Goal: Task Accomplishment & Management: Book appointment/travel/reservation

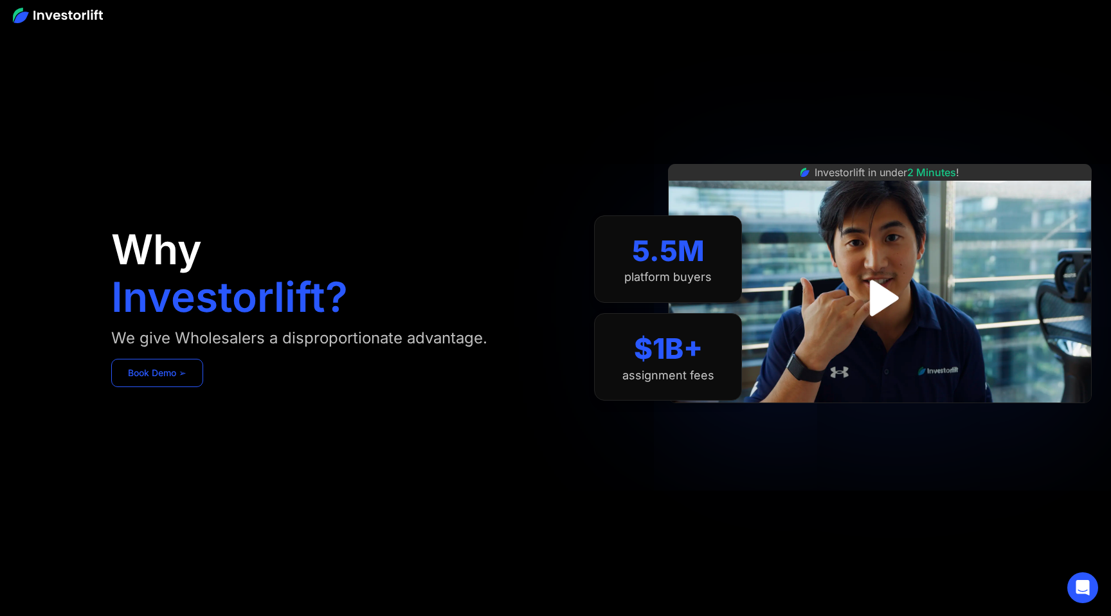
click at [149, 370] on link "Book Demo ➢" at bounding box center [157, 373] width 92 height 28
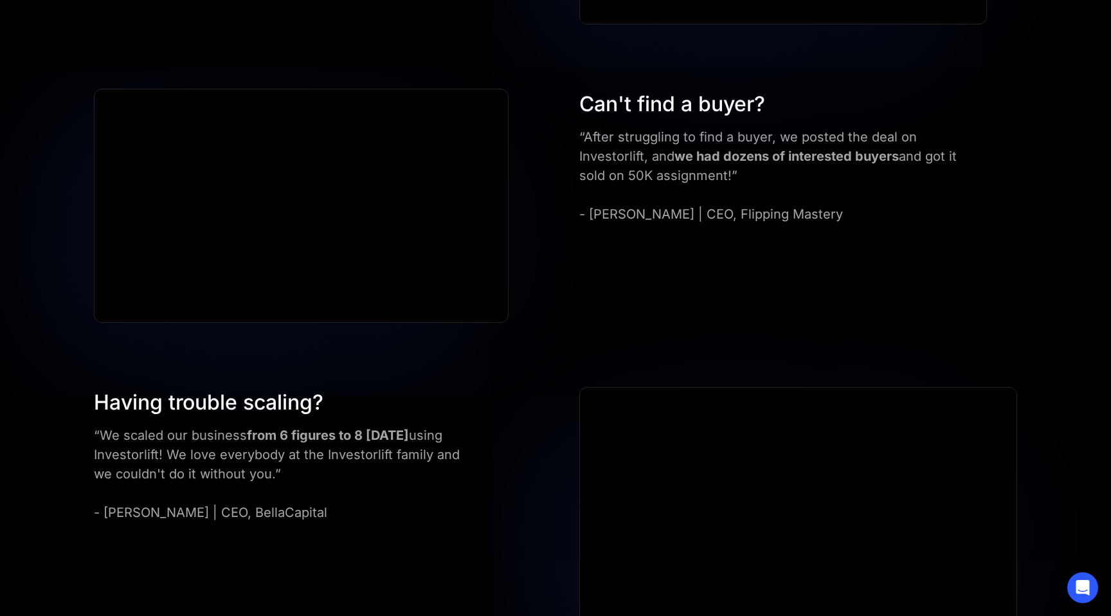
scroll to position [985, 0]
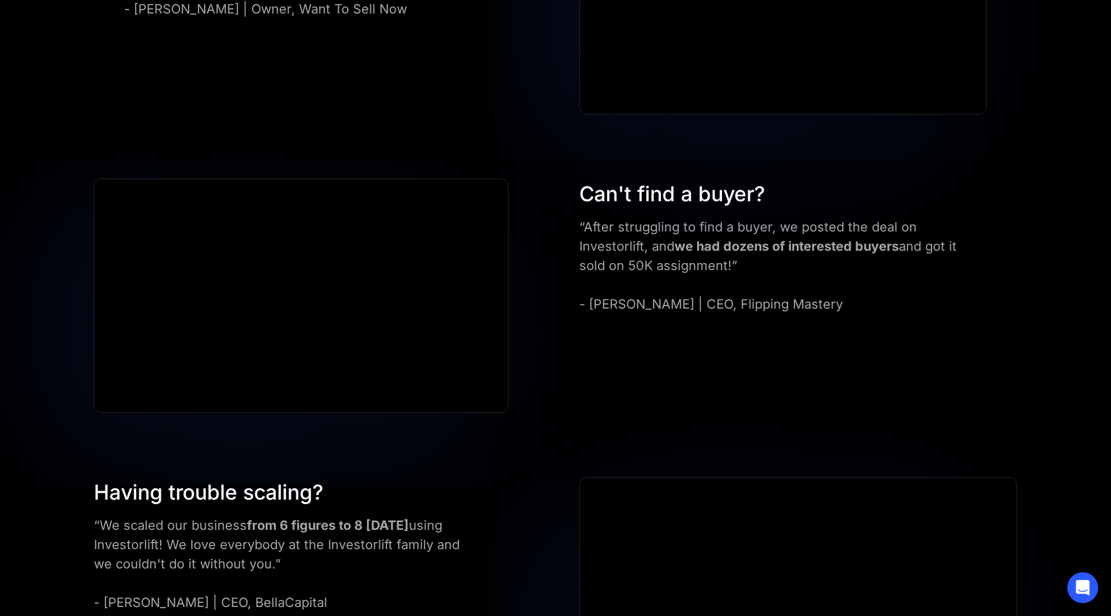
click at [109, 408] on div at bounding box center [301, 296] width 415 height 235
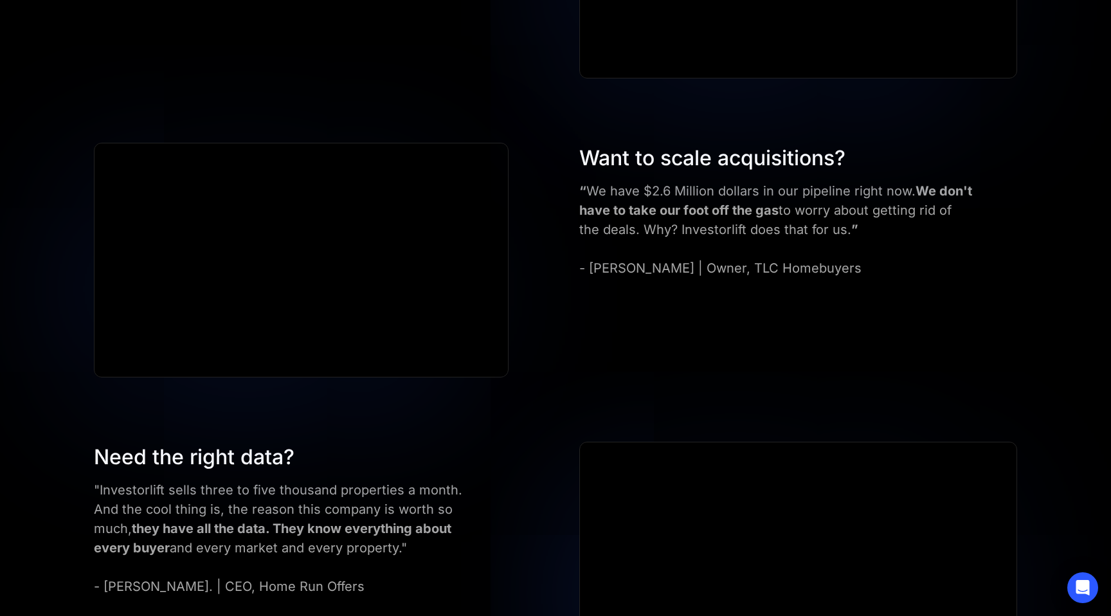
scroll to position [2263, 0]
